Goal: Navigation & Orientation: Find specific page/section

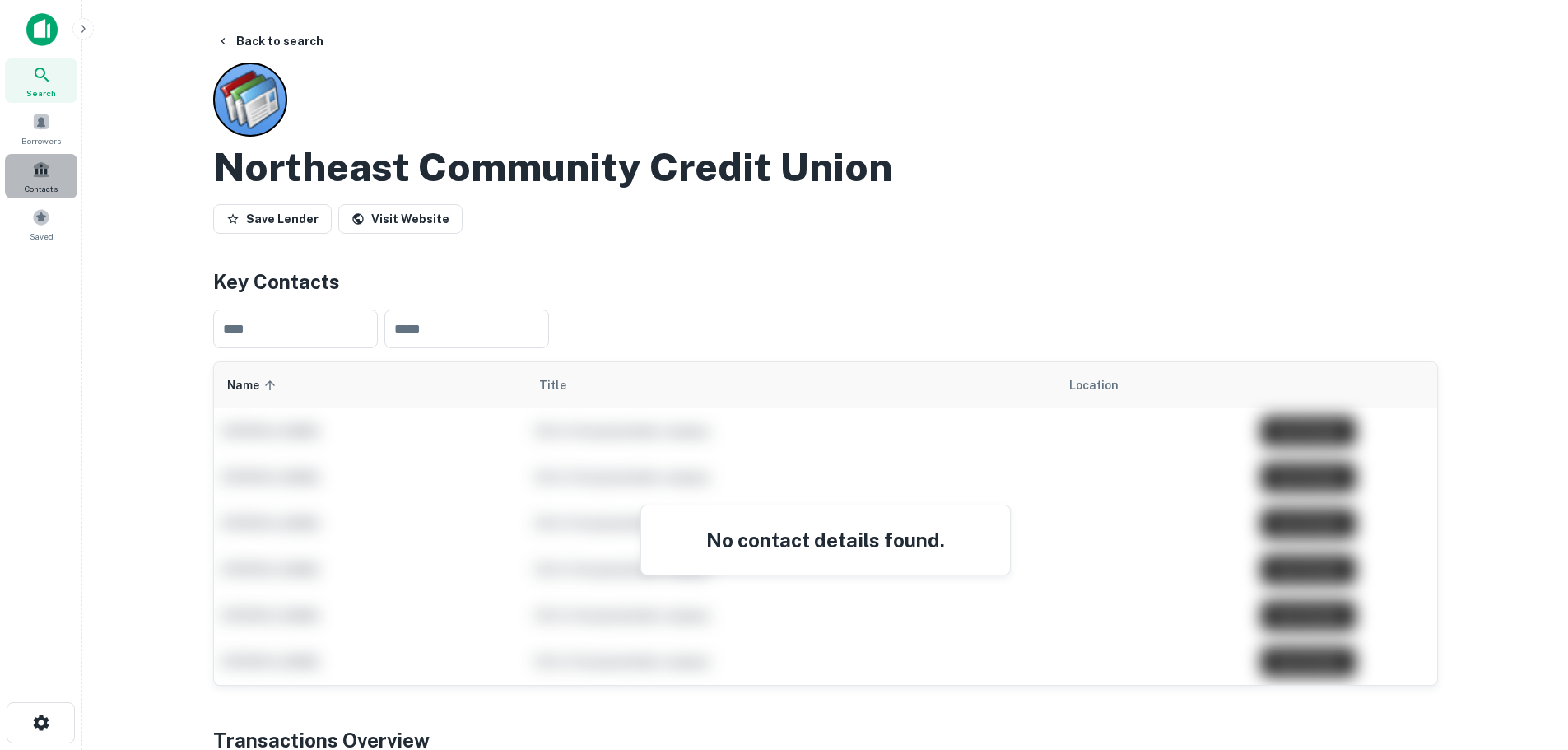
click at [41, 181] on div "Contacts" at bounding box center [40, 176] width 72 height 44
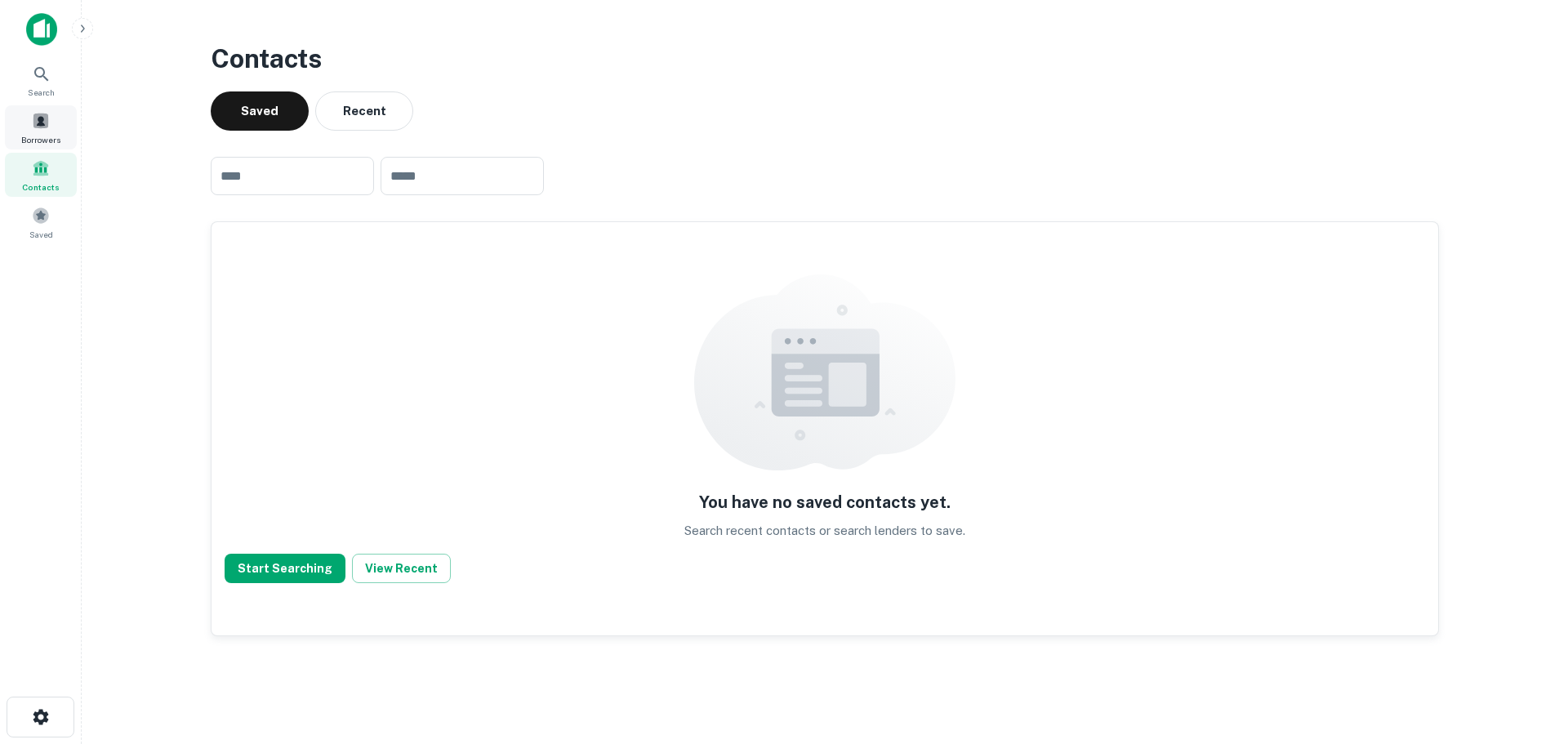
click at [31, 115] on span at bounding box center [40, 120] width 18 height 18
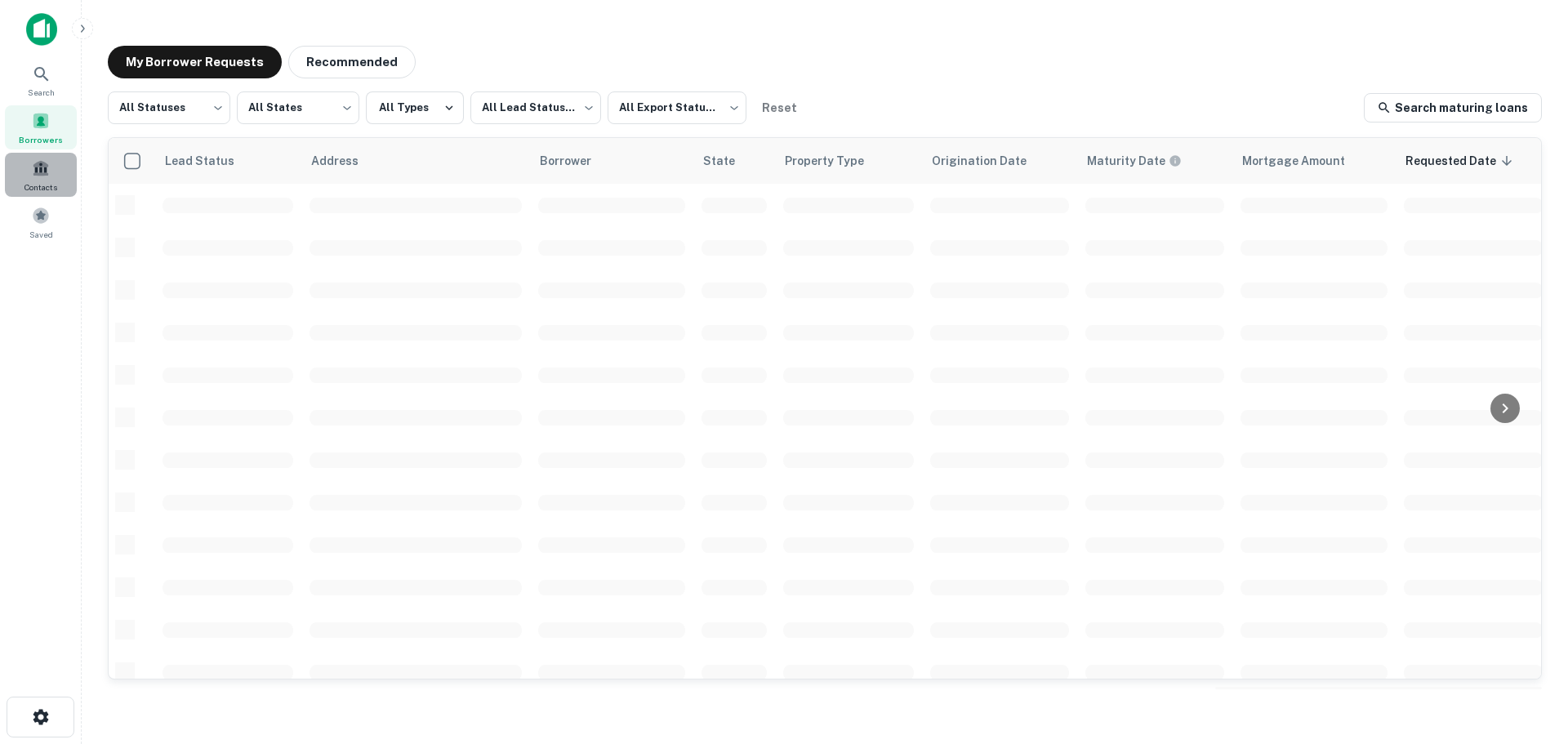
click at [38, 178] on div "Contacts" at bounding box center [40, 175] width 72 height 44
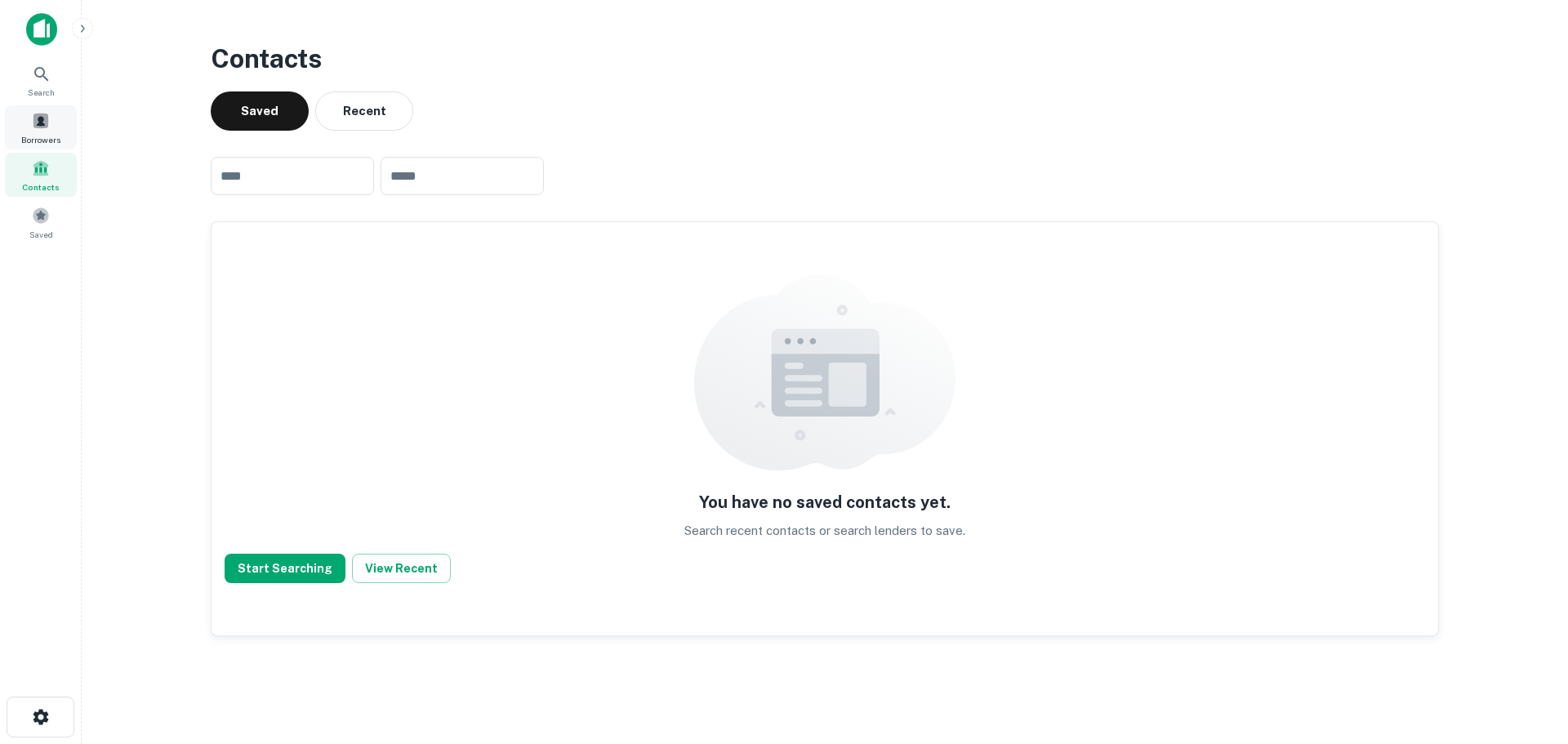
click at [41, 111] on div "Borrowers" at bounding box center [40, 127] width 72 height 44
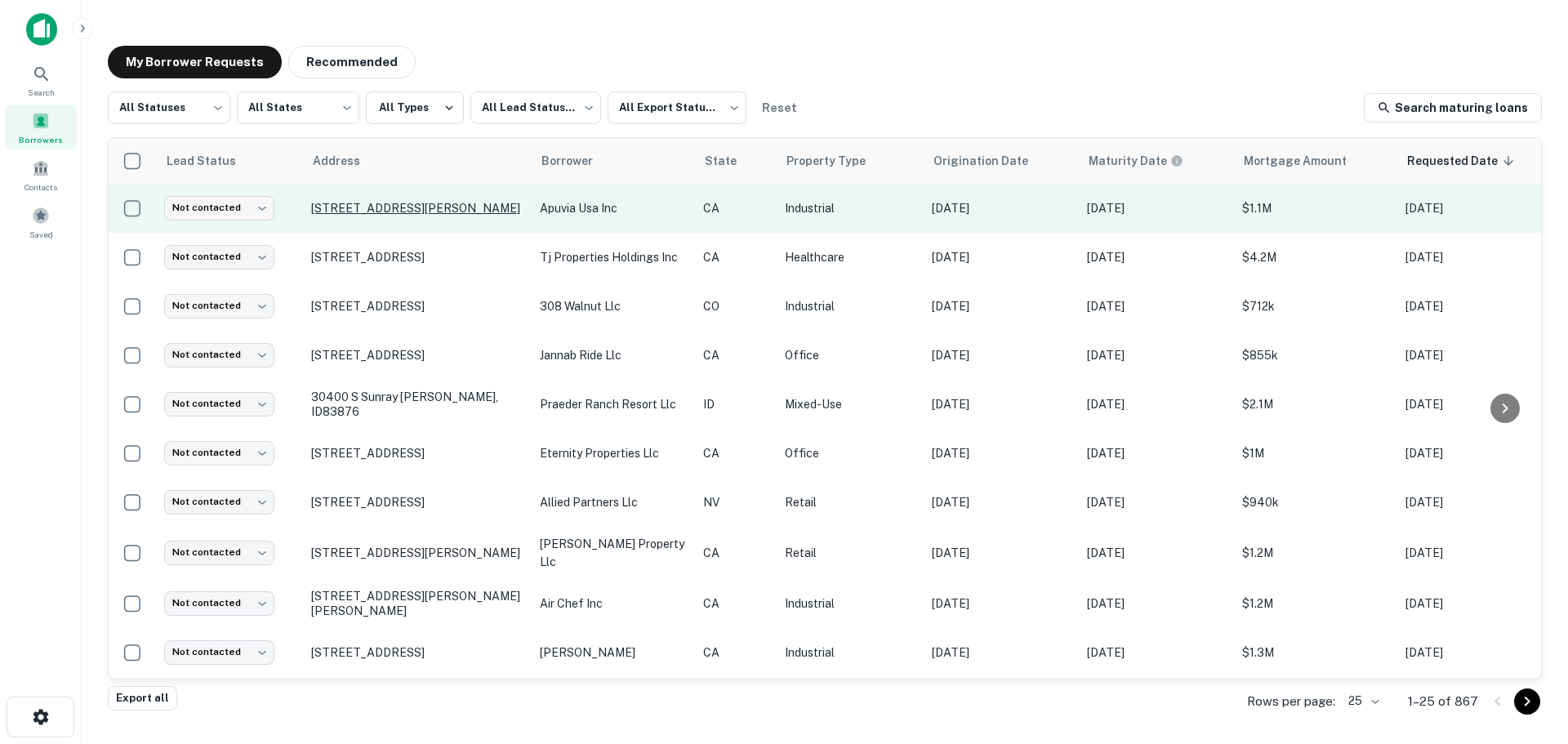
click at [415, 201] on p "3635 S San Pedro St Los Angeles, CA90011" at bounding box center [417, 208] width 213 height 14
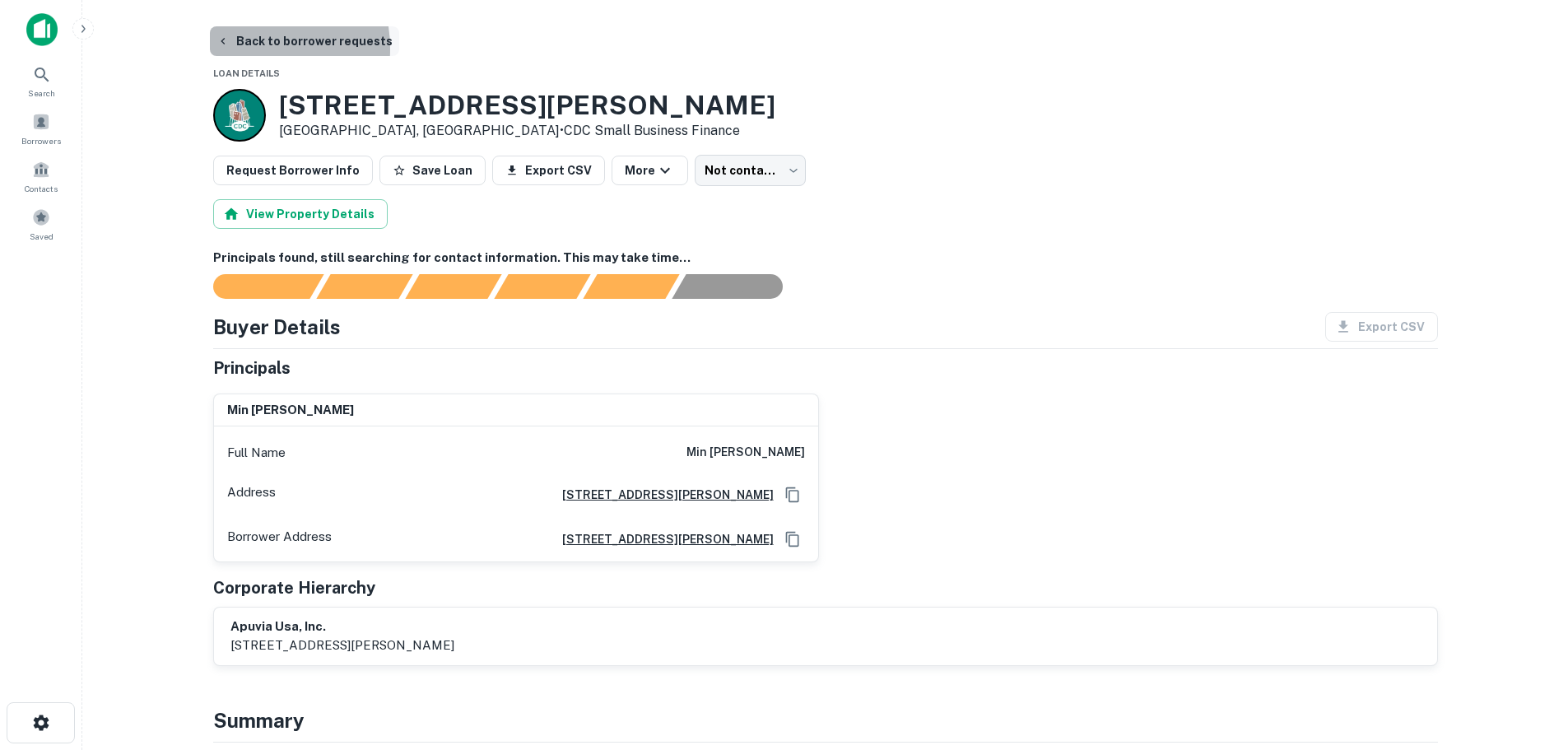
click at [243, 49] on button "Back to borrower requests" at bounding box center [304, 40] width 189 height 30
